Goal: Task Accomplishment & Management: Manage account settings

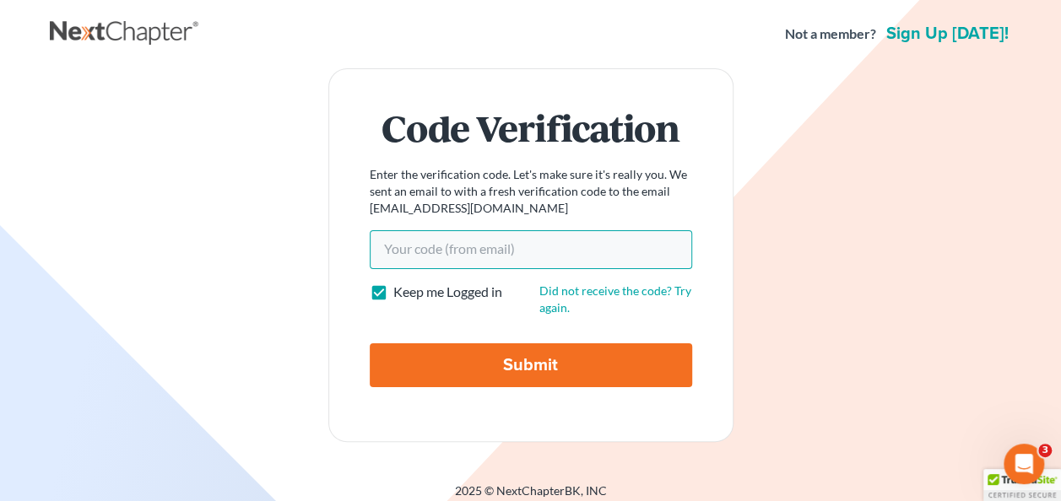
click at [427, 253] on input "Your code(from email)" at bounding box center [531, 249] width 322 height 39
drag, startPoint x: 427, startPoint y: 240, endPoint x: 412, endPoint y: 225, distance: 20.9
click at [425, 241] on input "Your code(from email)" at bounding box center [531, 249] width 322 height 39
paste input "a9c4de"
type input "a9c4de"
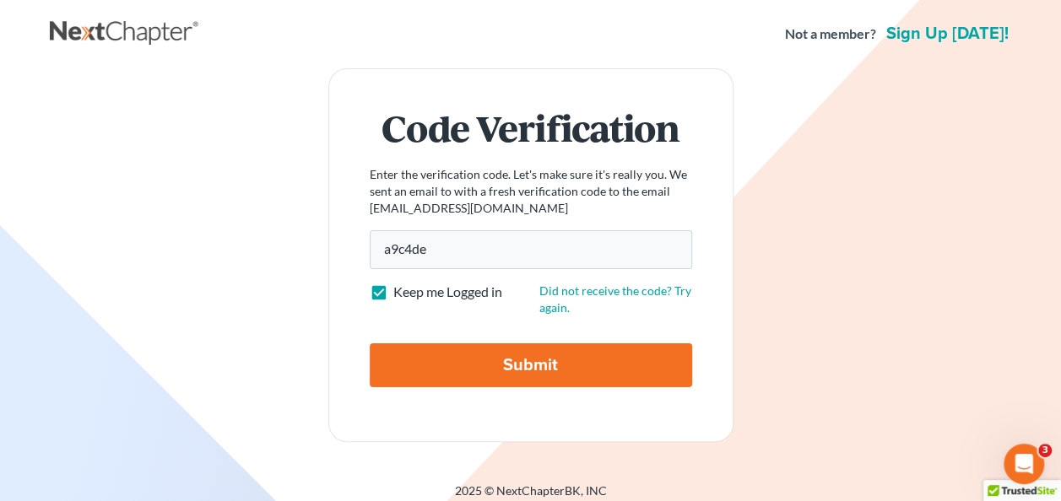
click at [478, 365] on input "Submit" at bounding box center [531, 365] width 322 height 44
type input "Thinking..."
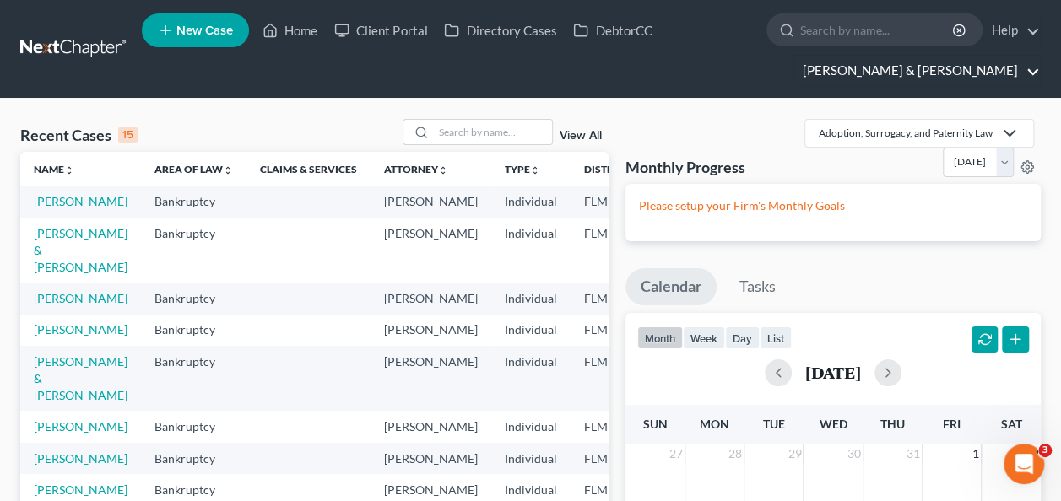
click at [1034, 68] on link "Dwyer & Knight" at bounding box center [917, 71] width 246 height 30
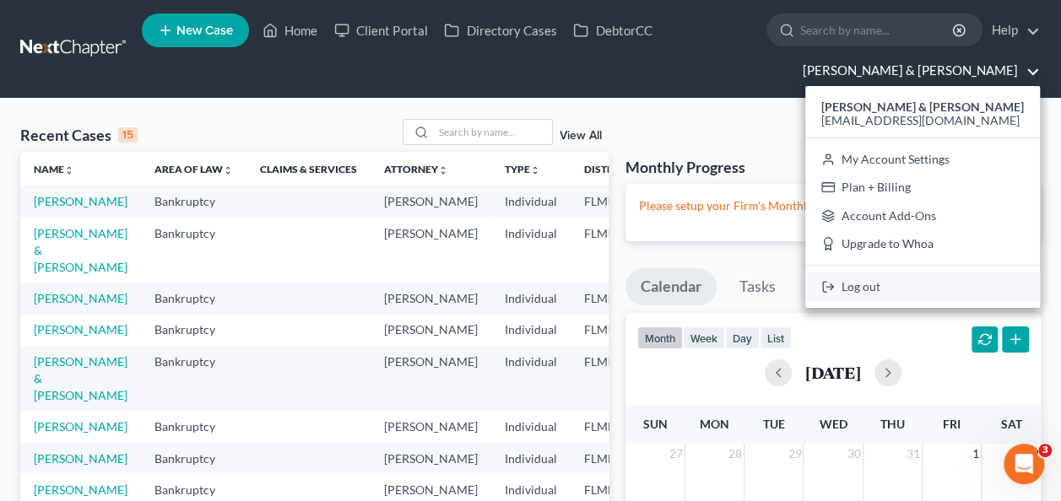
click at [927, 292] on link "Log out" at bounding box center [922, 287] width 235 height 29
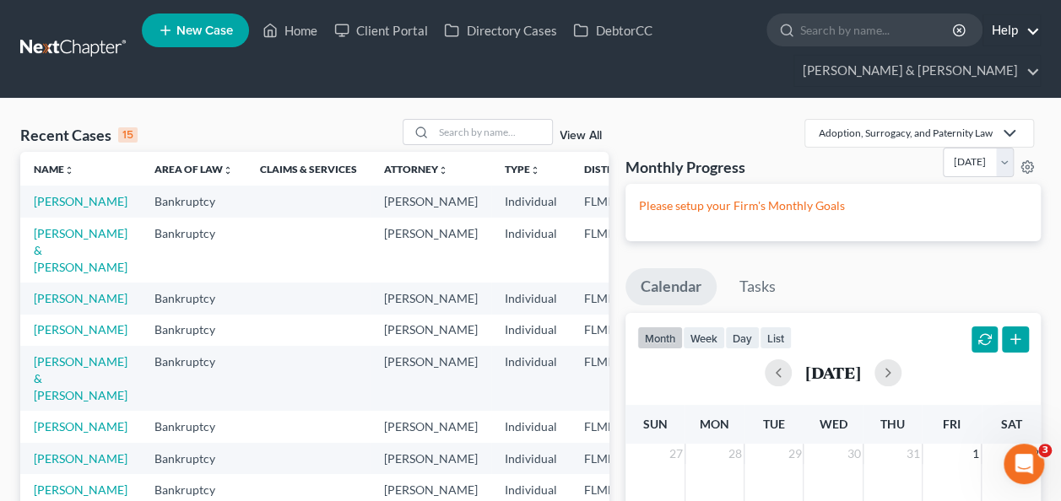
click at [1036, 26] on link "Help" at bounding box center [1011, 30] width 57 height 30
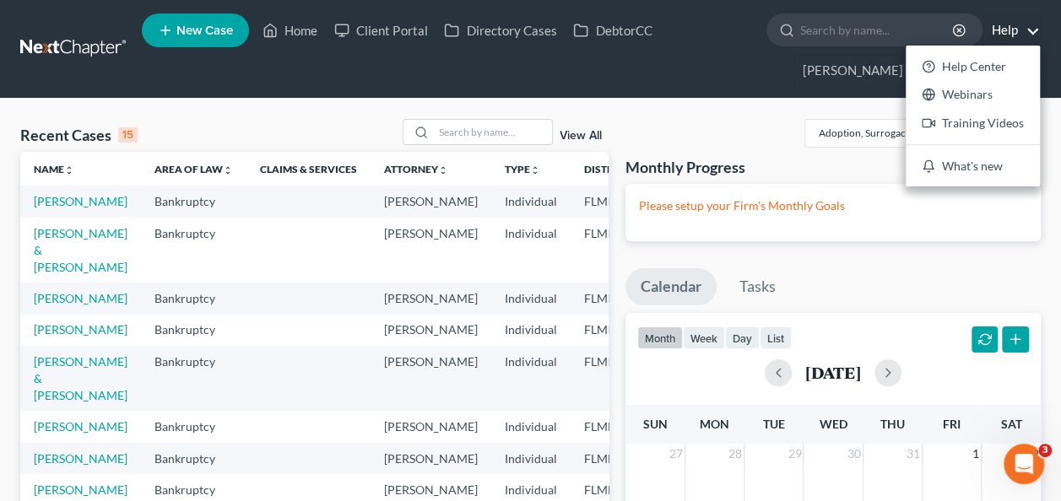
click at [835, 68] on ul "New Case Home Client Portal Directory Cases DebtorCC - No Result - See all resu…" at bounding box center [591, 48] width 899 height 81
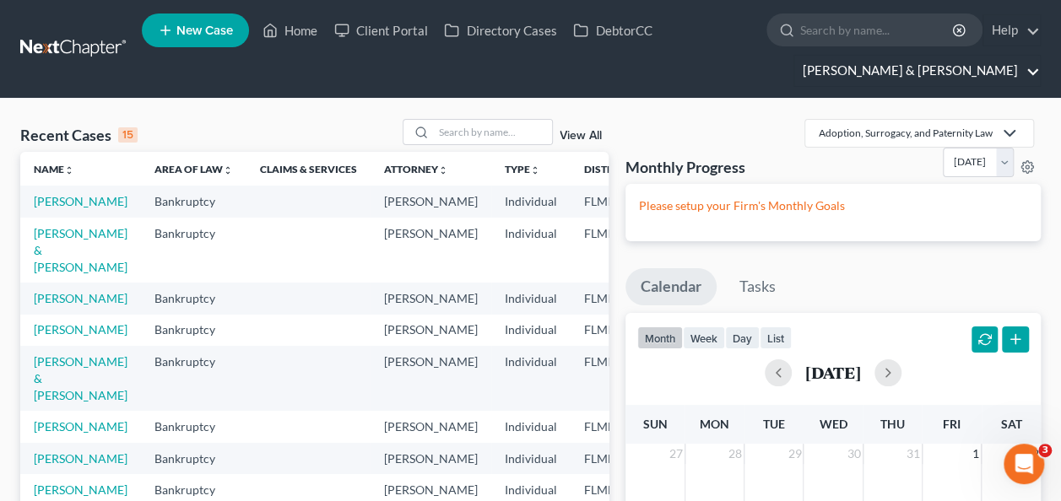
click at [1029, 70] on link "Dwyer & Knight" at bounding box center [917, 71] width 246 height 30
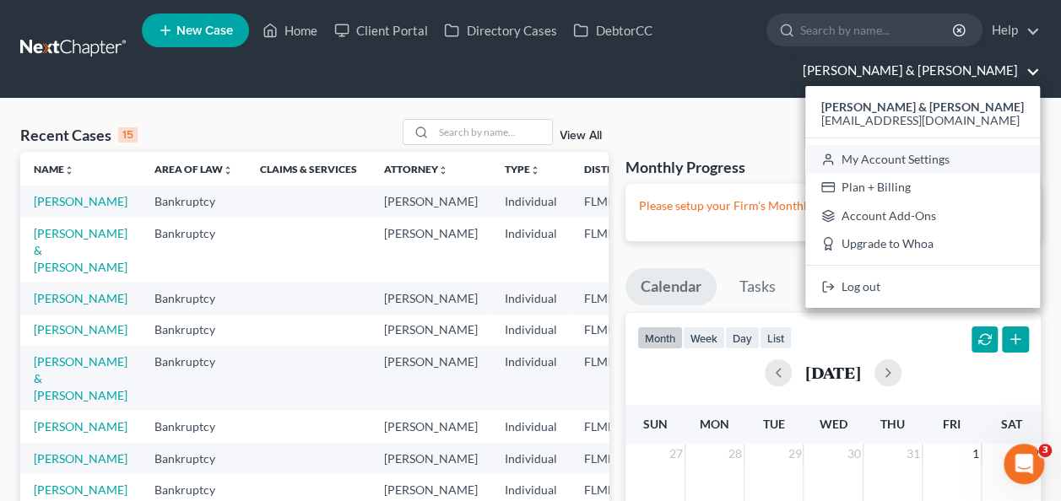
click at [934, 164] on link "My Account Settings" at bounding box center [922, 159] width 235 height 29
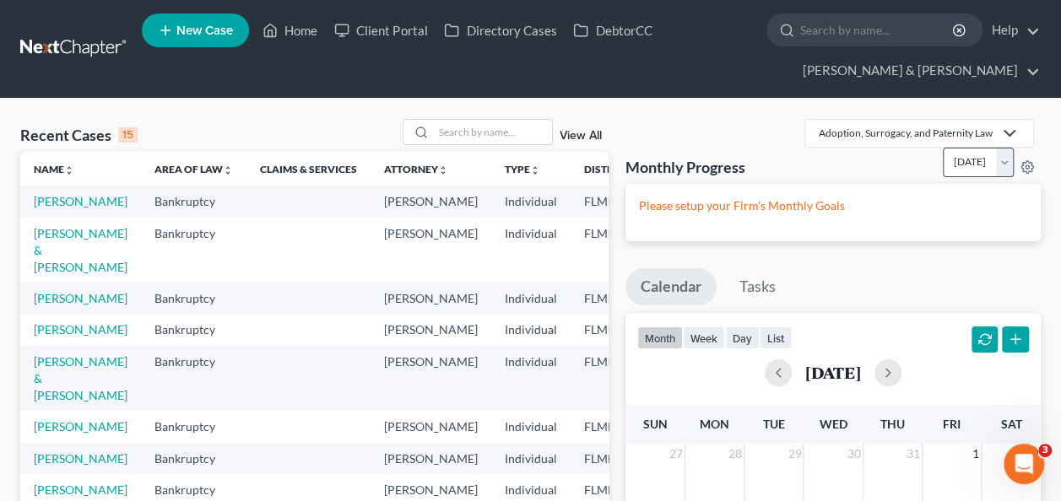
select select "15"
select select "24"
select select "9"
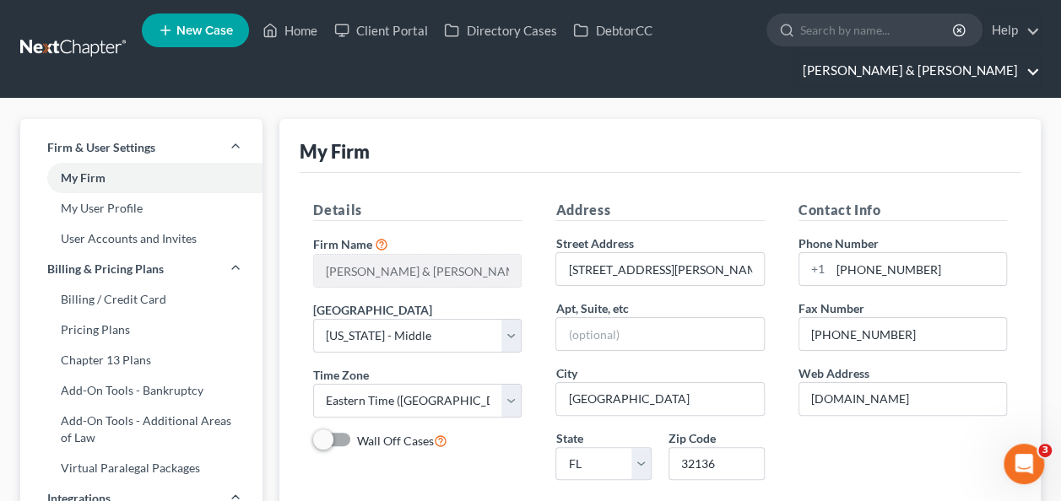
click at [1023, 74] on link "Dwyer & Knight" at bounding box center [917, 71] width 246 height 30
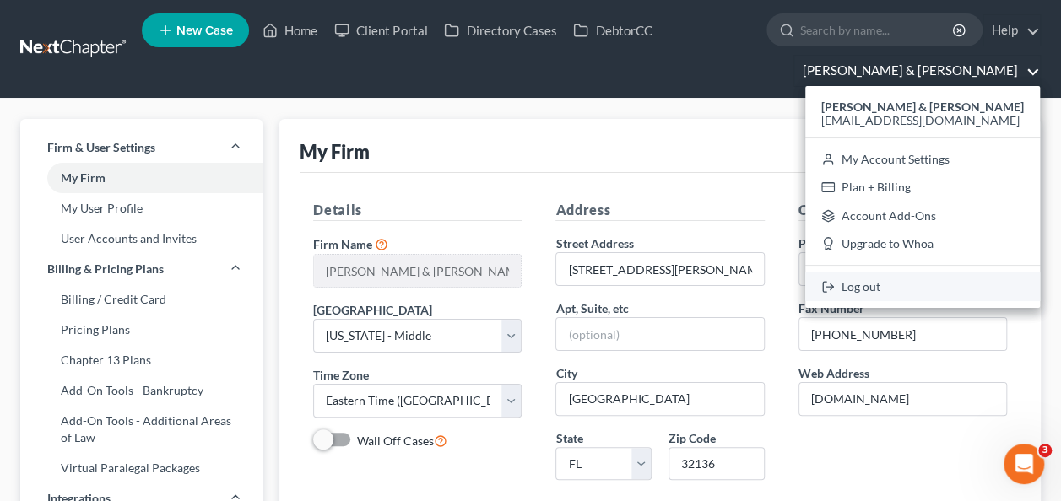
click at [938, 288] on link "Log out" at bounding box center [922, 287] width 235 height 29
